Goal: Task Accomplishment & Management: Manage account settings

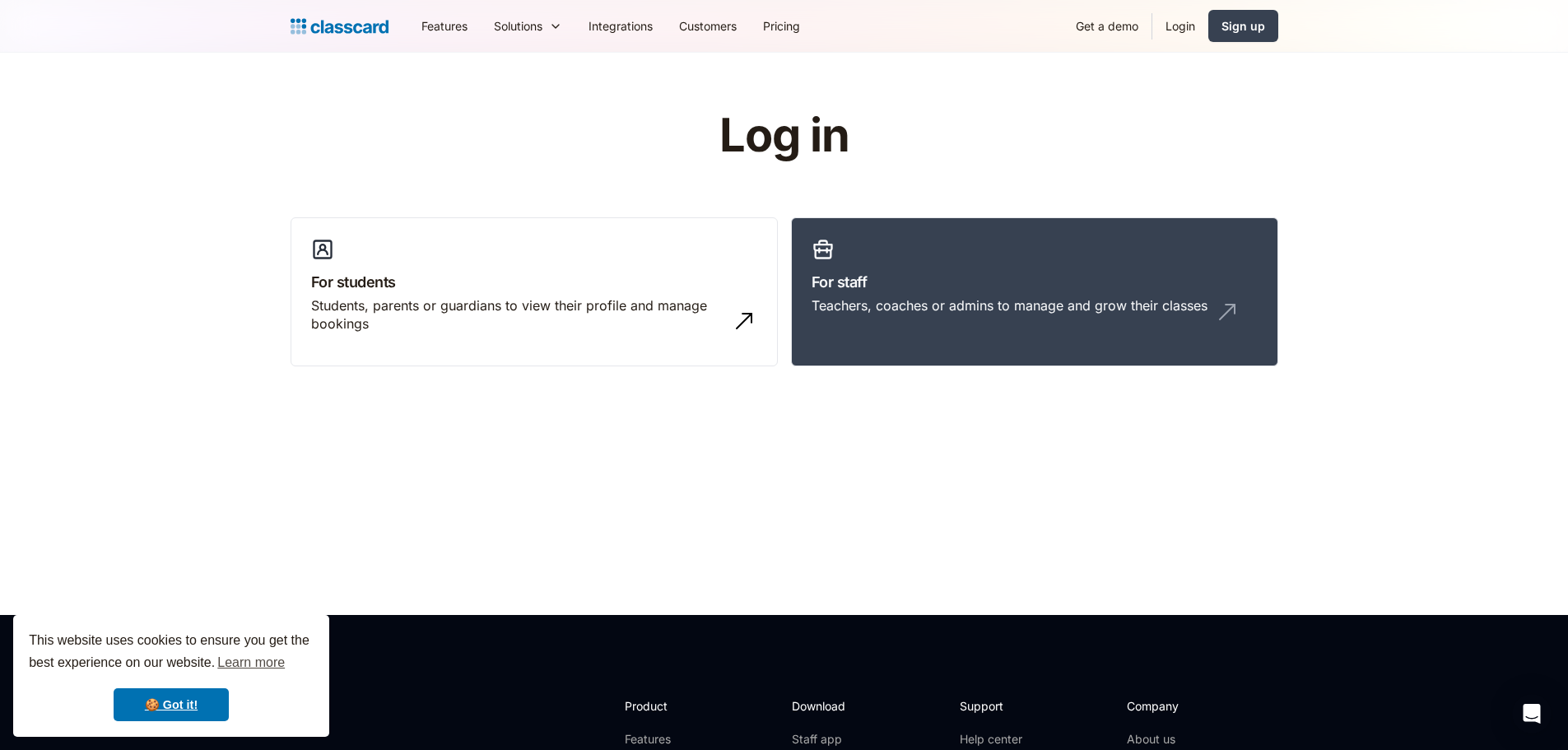
click at [1180, 24] on link "Login" at bounding box center [1180, 25] width 56 height 37
click at [1169, 26] on link "Login" at bounding box center [1180, 25] width 56 height 37
click at [914, 266] on link "For staff Teachers, coaches or admins to manage and grow their classes" at bounding box center [1034, 292] width 487 height 149
